Goal: Information Seeking & Learning: Learn about a topic

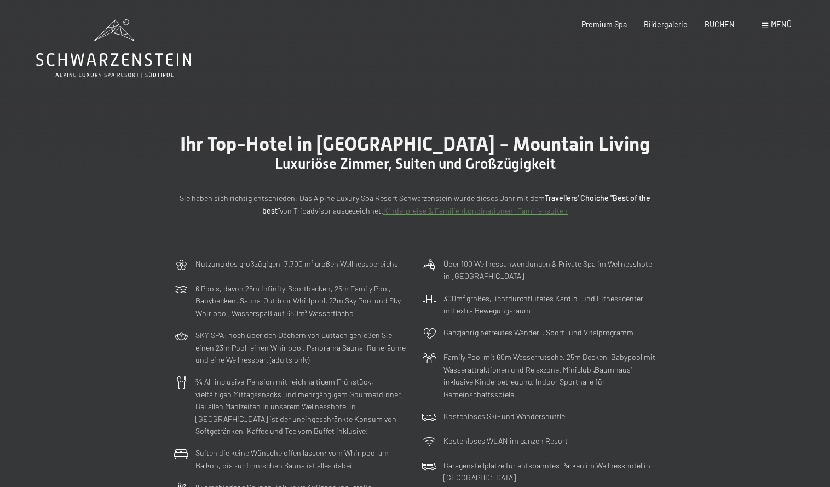
click at [771, 24] on span "Menü" at bounding box center [781, 24] width 21 height 9
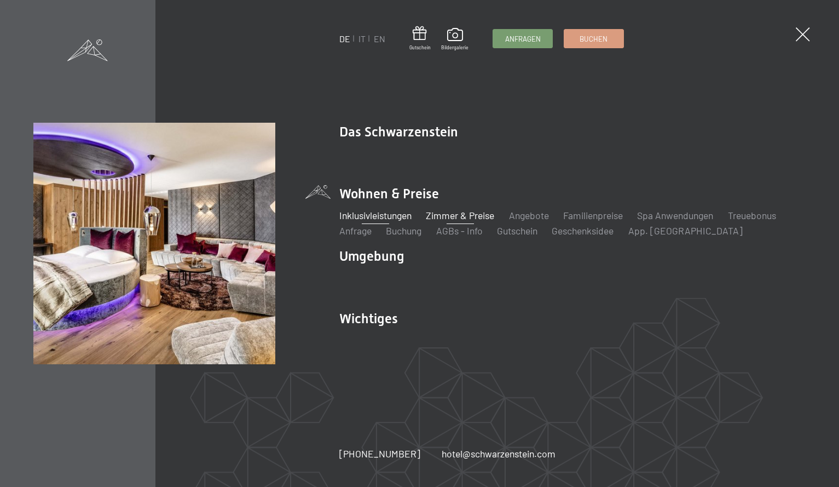
click at [390, 216] on link "Inklusivleistungen" at bounding box center [375, 215] width 72 height 12
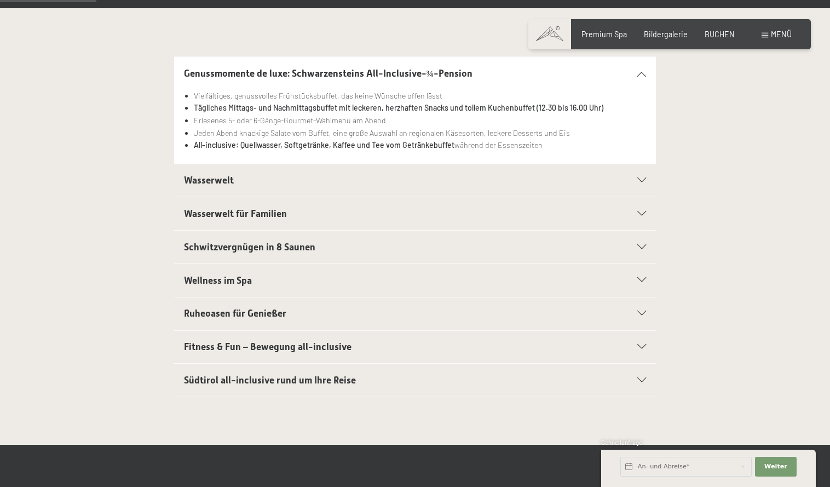
scroll to position [328, 0]
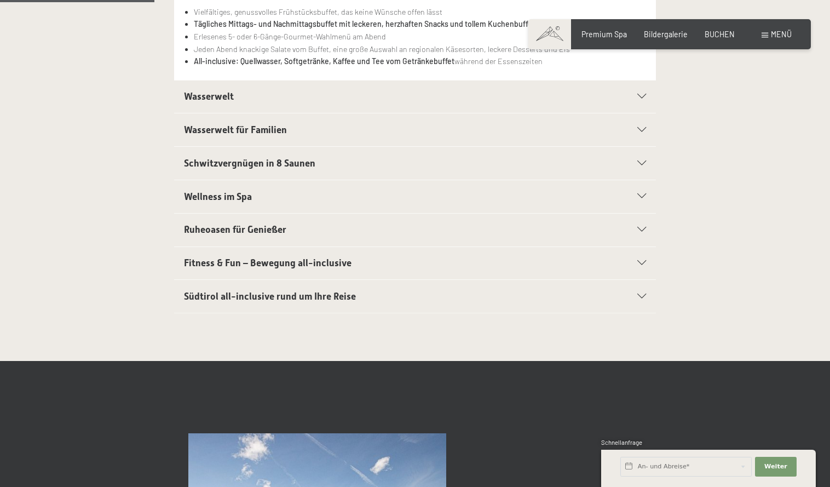
click at [318, 265] on span "Fitness & Fun – Bewegung all-inclusive" at bounding box center [268, 262] width 168 height 11
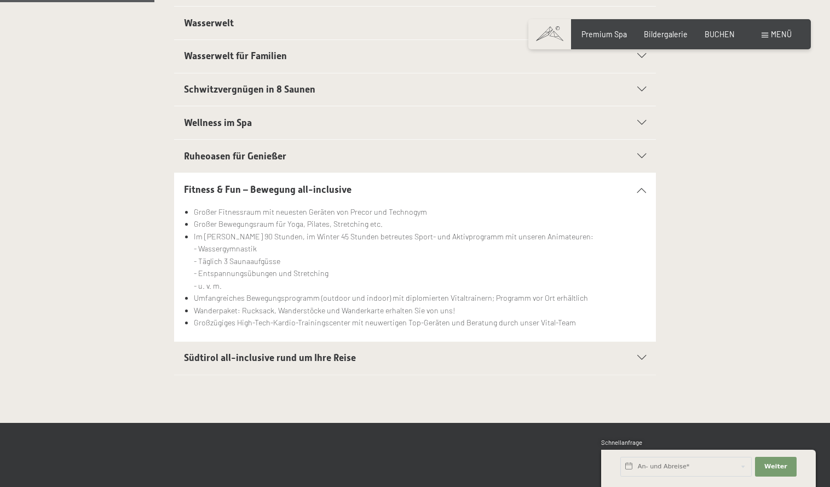
click at [310, 357] on span "Südtirol all-inclusive rund um Ihre Reise" at bounding box center [270, 357] width 172 height 11
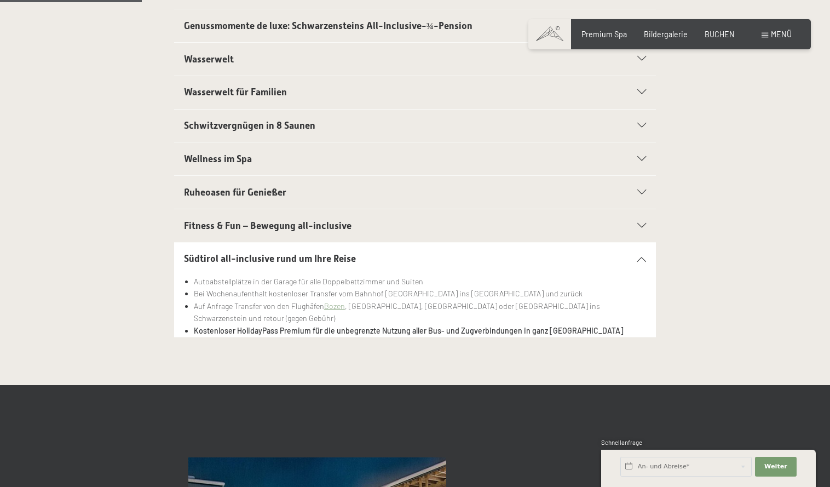
scroll to position [274, 0]
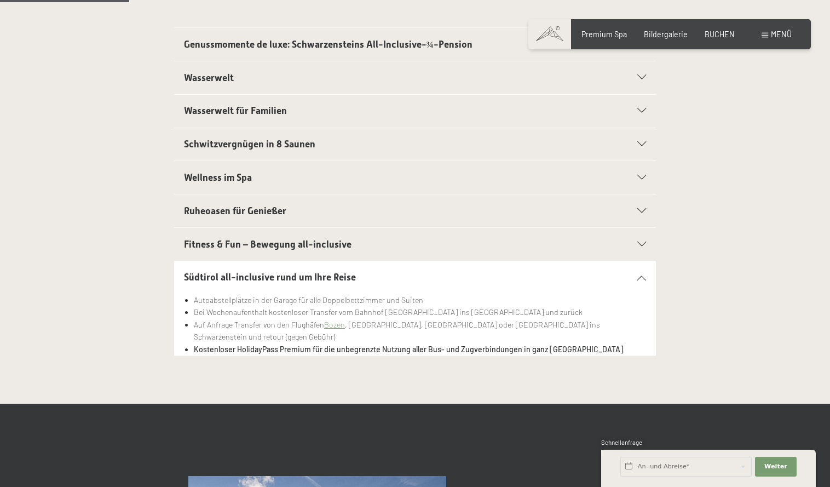
click at [218, 178] on span "Wellness im Spa" at bounding box center [218, 177] width 68 height 11
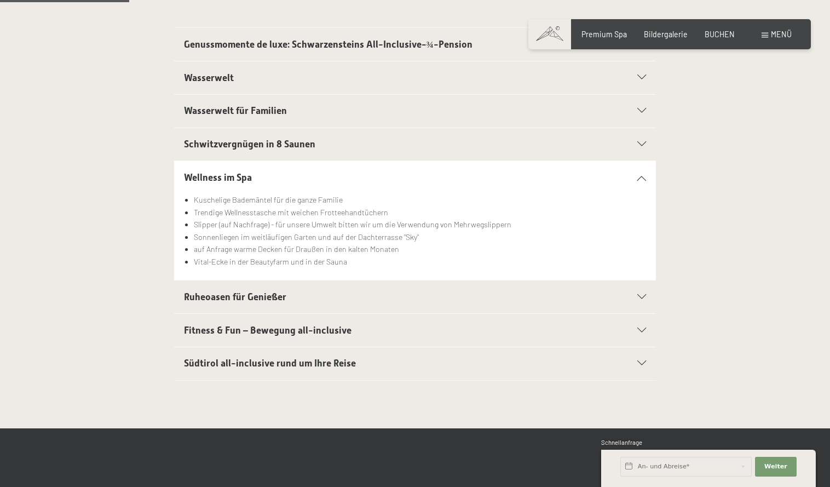
click at [200, 141] on span "Schwitzvergnügen in 8 Saunen" at bounding box center [249, 144] width 131 height 11
